Goal: Browse casually

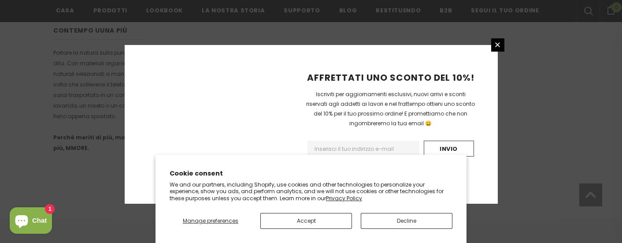
scroll to position [661, 0]
